Goal: Information Seeking & Learning: Find specific fact

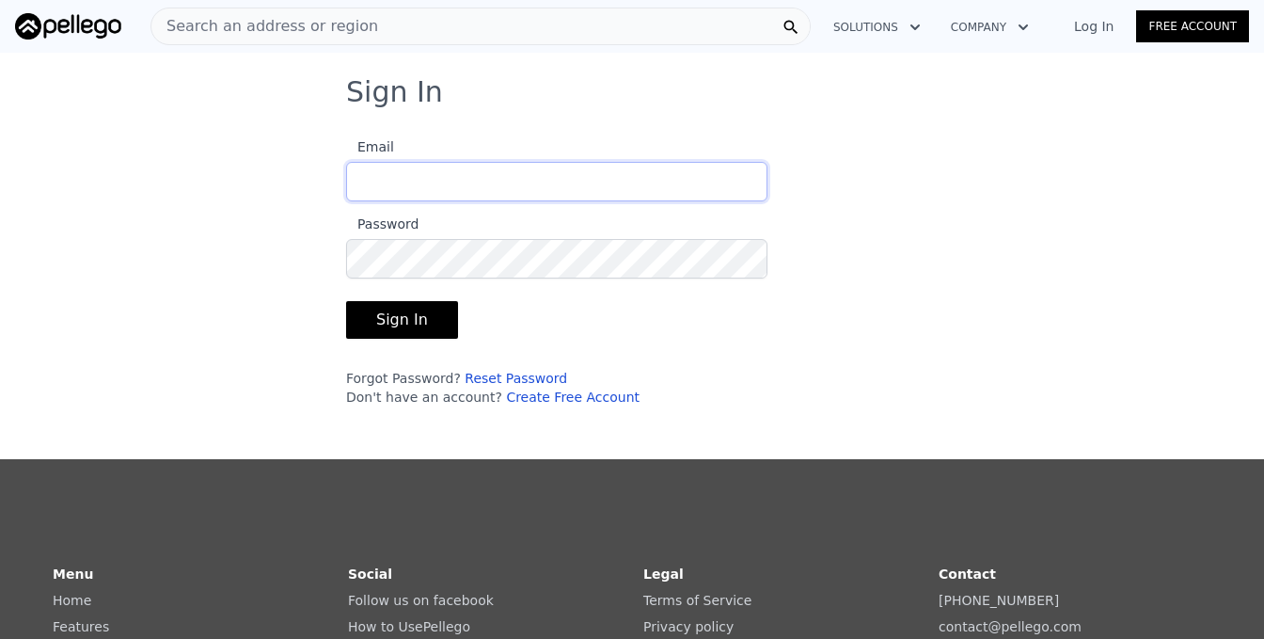
type input "[EMAIL_ADDRESS][DOMAIN_NAME]"
click at [391, 312] on button "Sign In" at bounding box center [402, 320] width 112 height 38
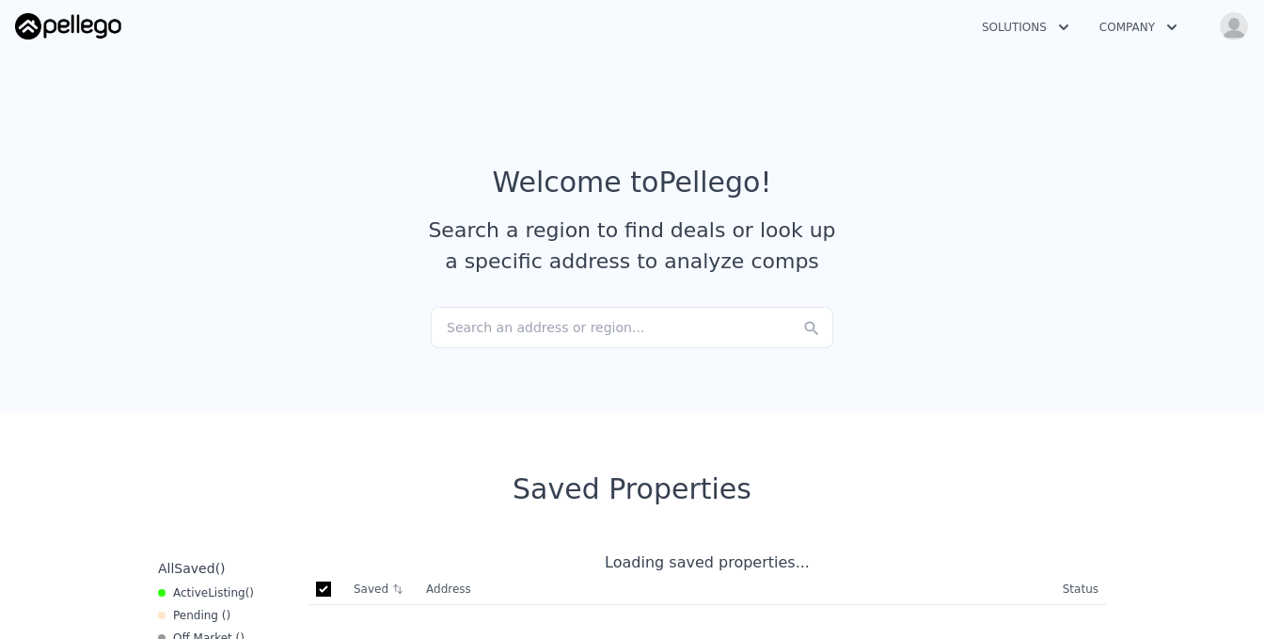
checkbox input "true"
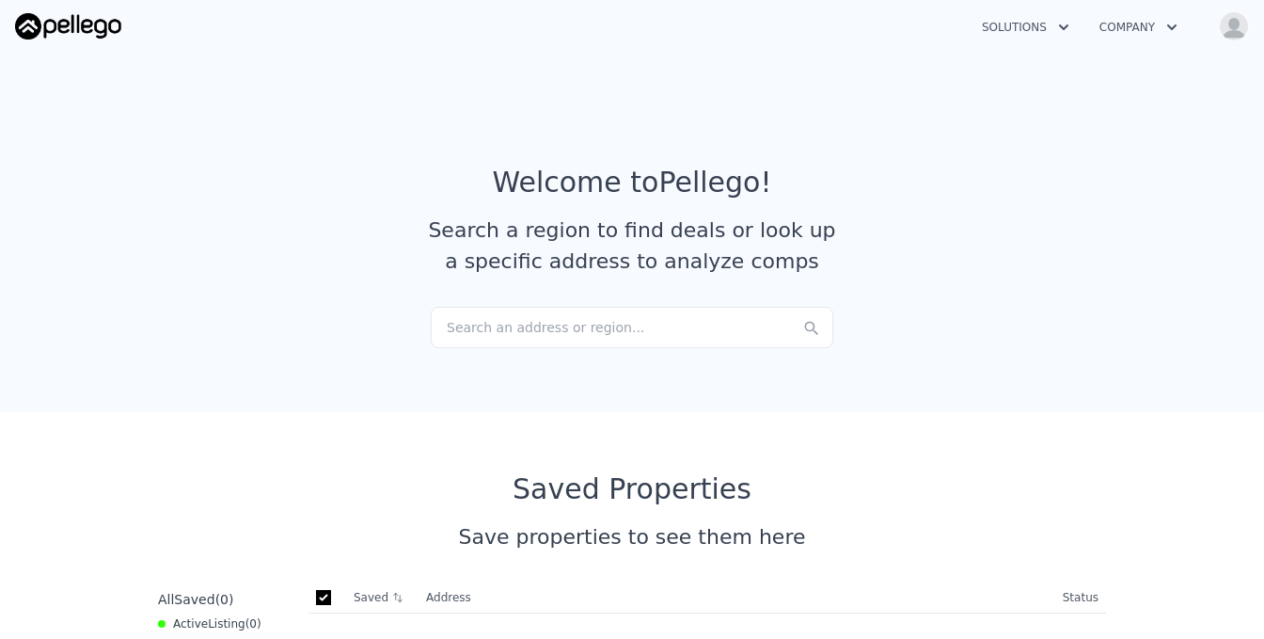
click at [453, 328] on div "Search an address or region..." at bounding box center [632, 327] width 402 height 41
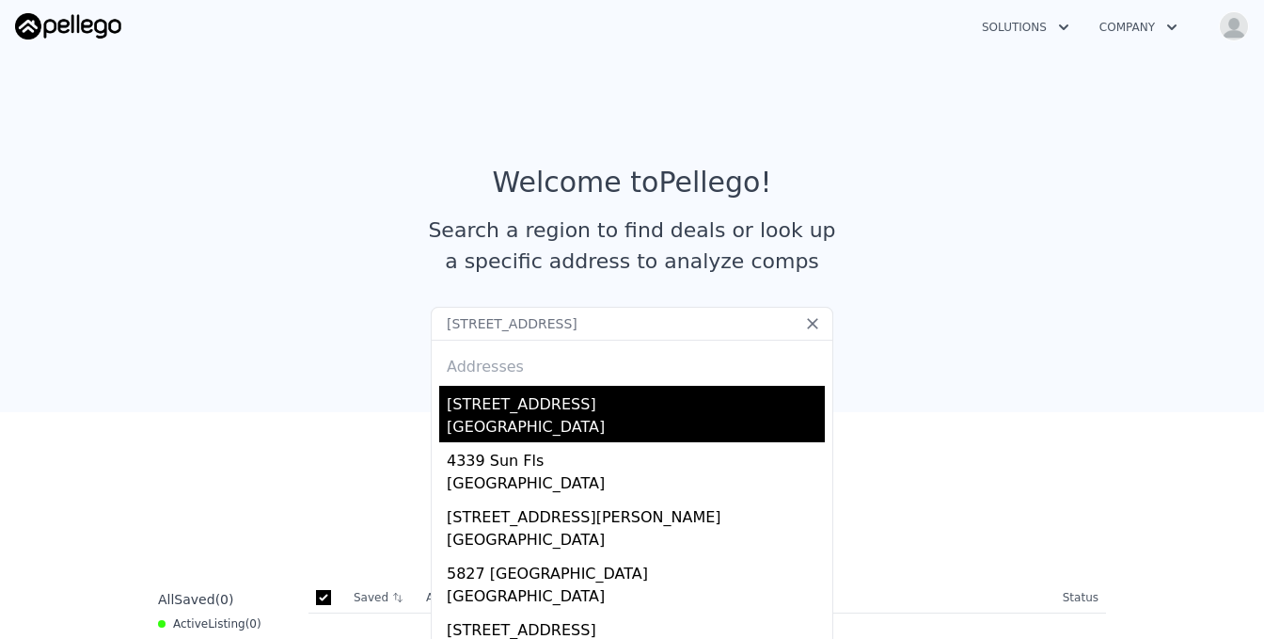
type input "[STREET_ADDRESS]"
click at [577, 405] on div "[STREET_ADDRESS]" at bounding box center [636, 401] width 378 height 30
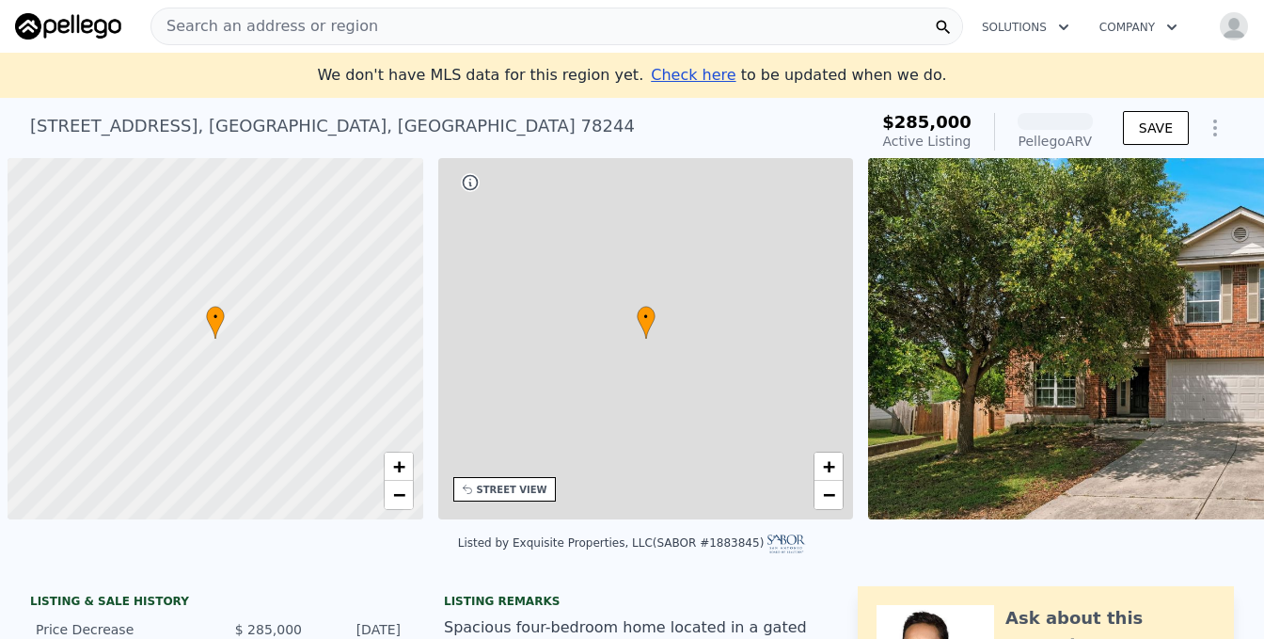
scroll to position [0, 8]
